Goal: Task Accomplishment & Management: Manage account settings

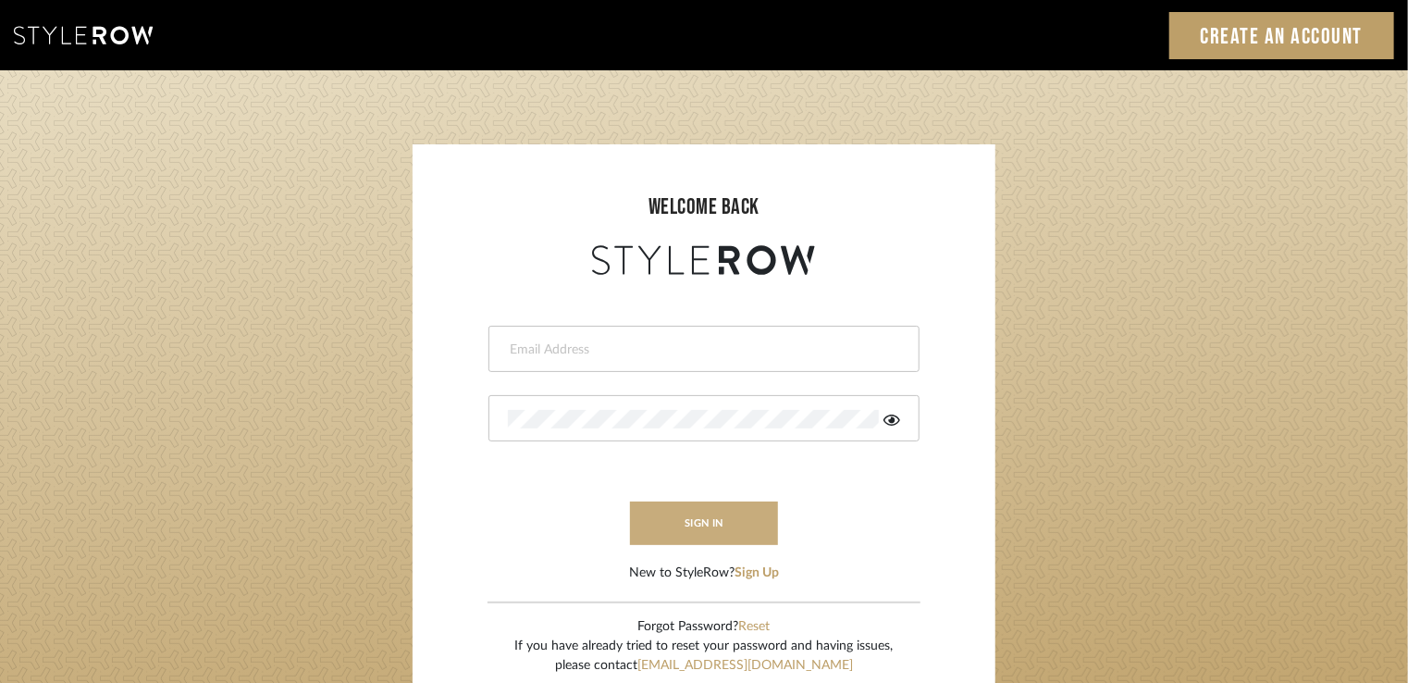
type input "stacie@artisticodesign.net"
click at [723, 504] on button "sign in" at bounding box center [704, 522] width 148 height 43
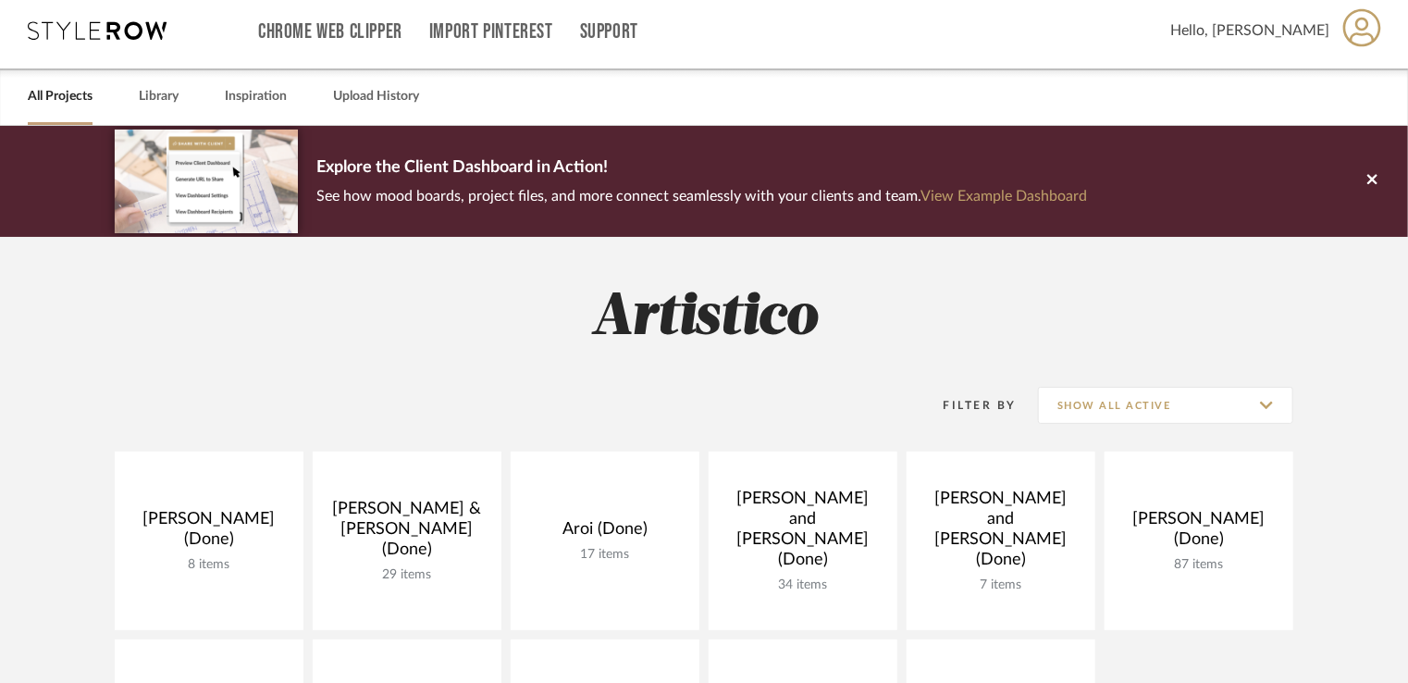
scroll to position [2, 0]
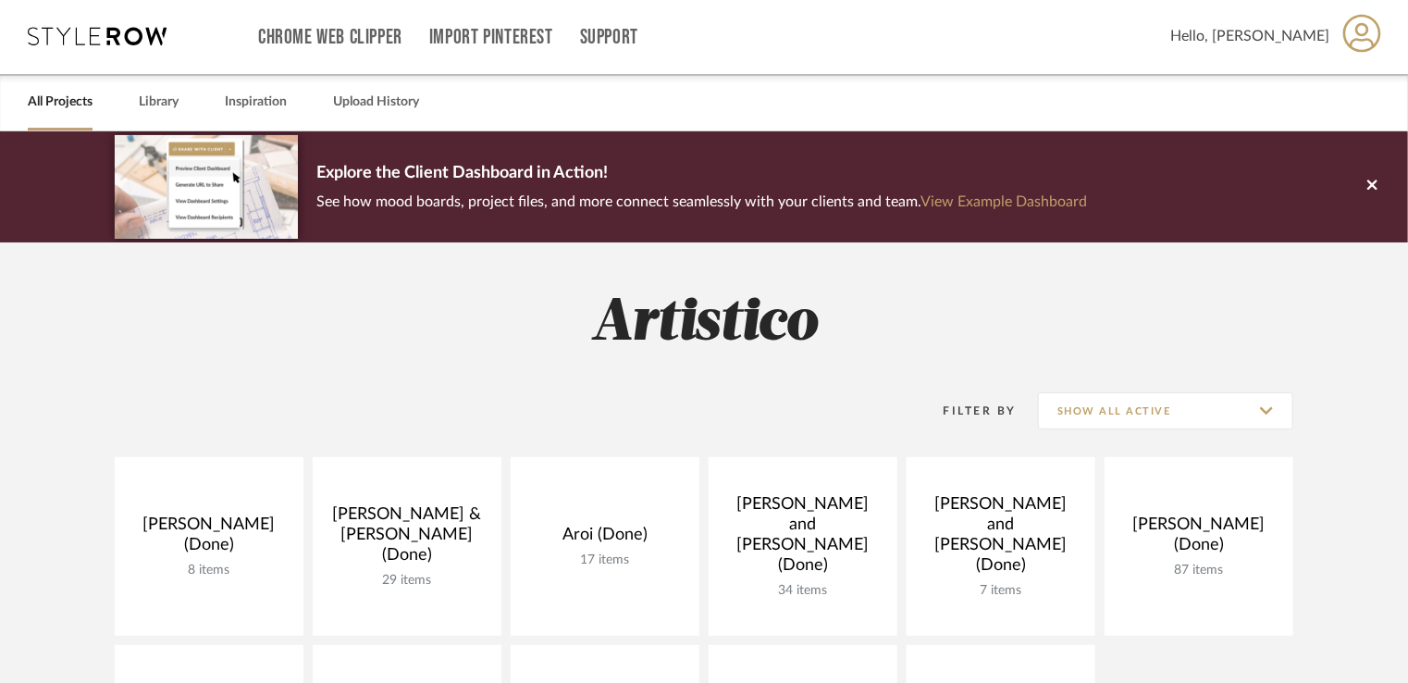
click at [1346, 45] on icon at bounding box center [1362, 33] width 38 height 39
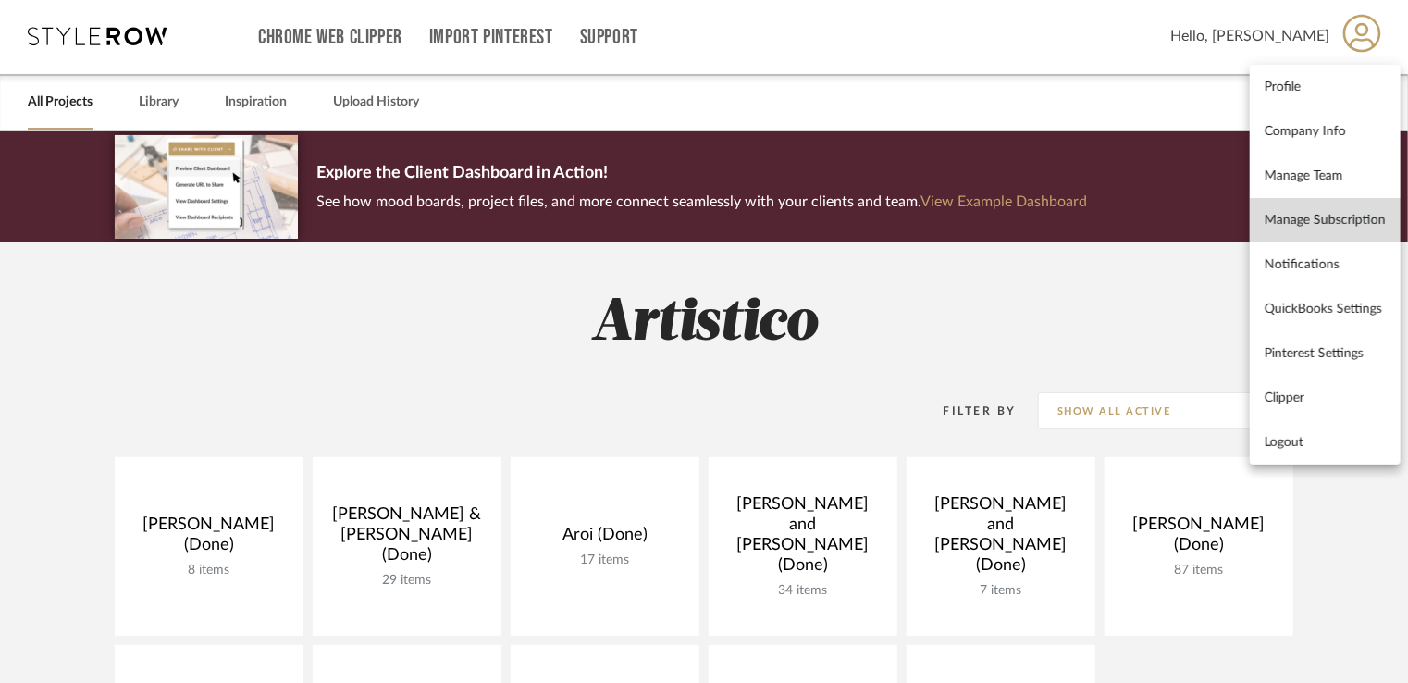
click at [1352, 216] on span "Manage Subscription" at bounding box center [1324, 221] width 121 height 16
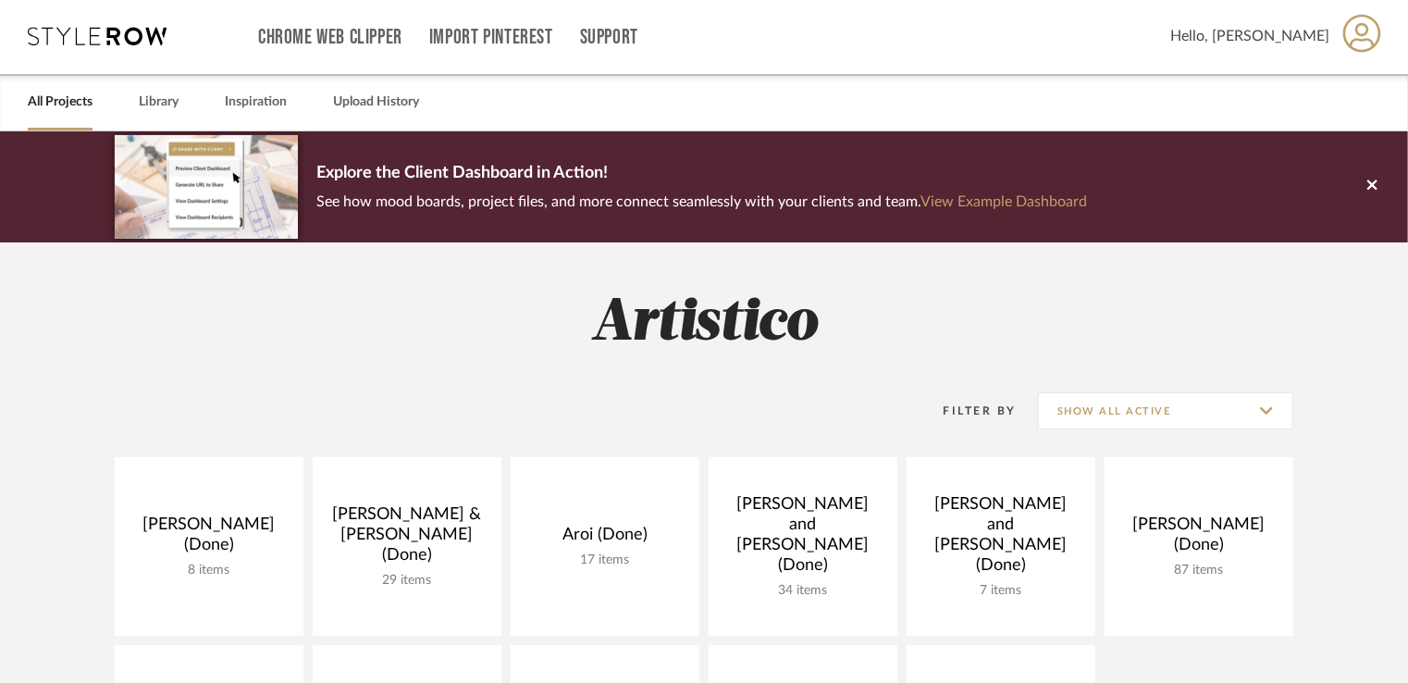
click at [1346, 31] on icon at bounding box center [1362, 33] width 38 height 39
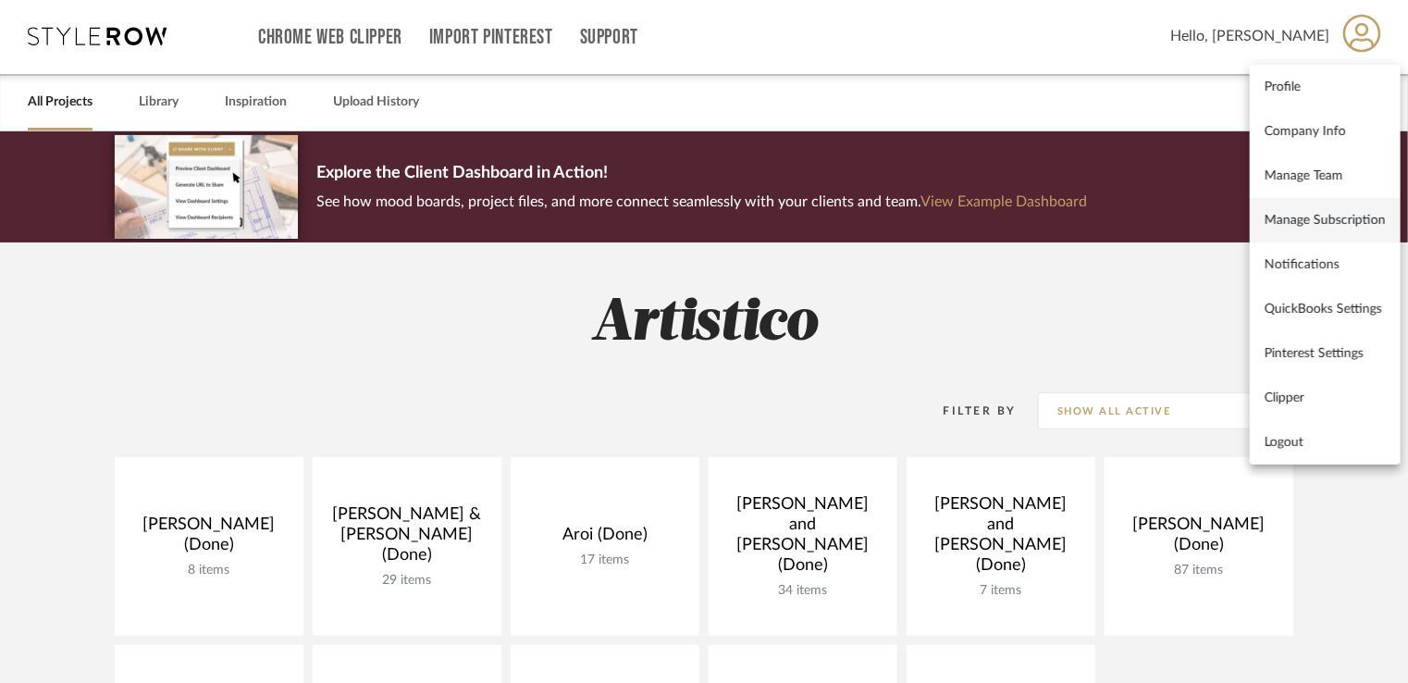
click at [1318, 218] on span "Manage Subscription" at bounding box center [1324, 221] width 121 height 16
